Goal: Book appointment/travel/reservation

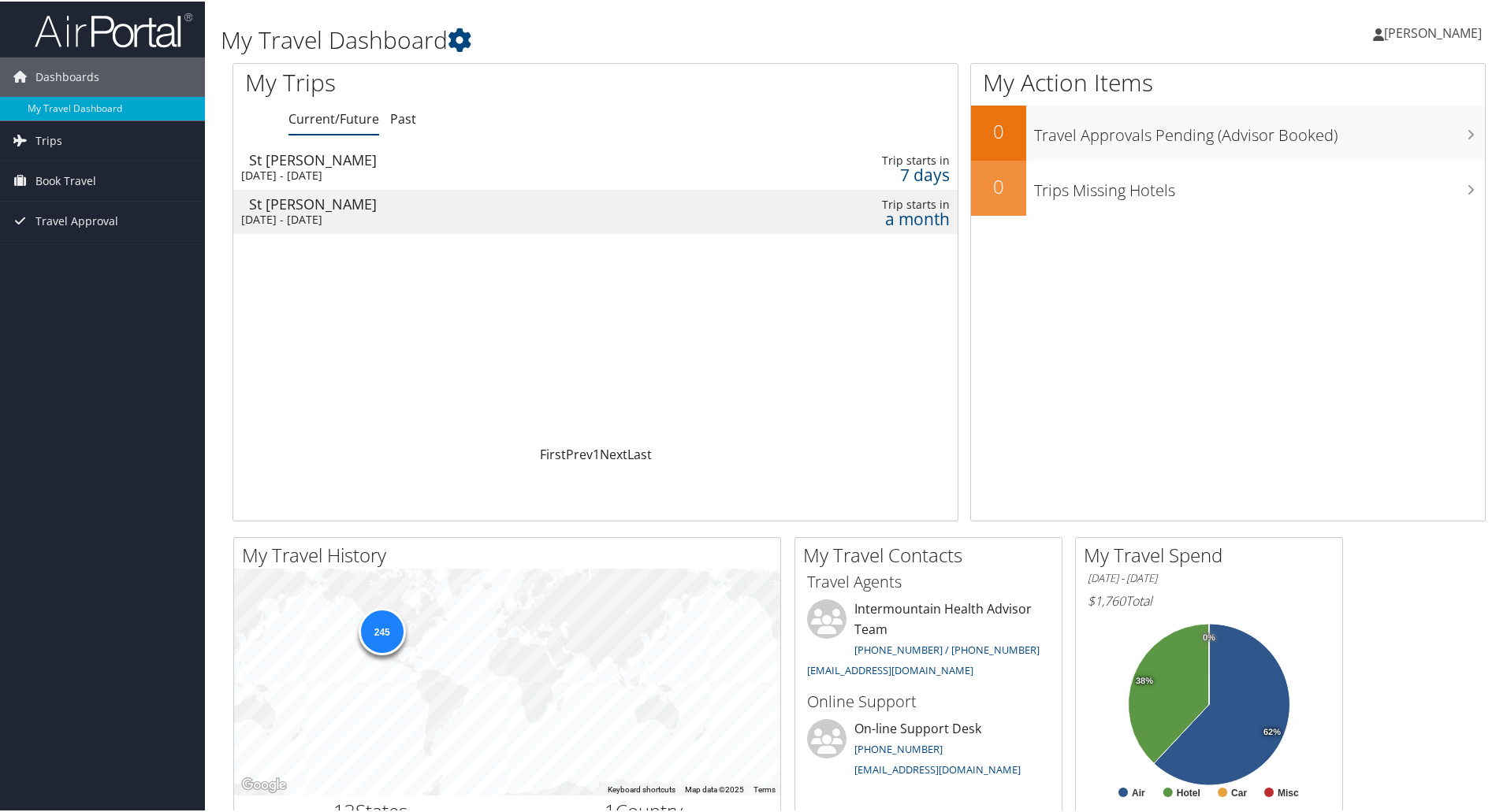
click at [420, 172] on div "Thu 16 Oct 2025 - Sat 18 Oct 2025" at bounding box center [465, 173] width 448 height 14
click at [398, 175] on div "[DATE] - [DATE]" at bounding box center [465, 173] width 448 height 14
click at [123, 184] on link "Book Travel" at bounding box center [103, 180] width 205 height 39
click at [134, 257] on link "Book/Manage Online Trips" at bounding box center [103, 258] width 205 height 23
